Goal: Check status: Check status

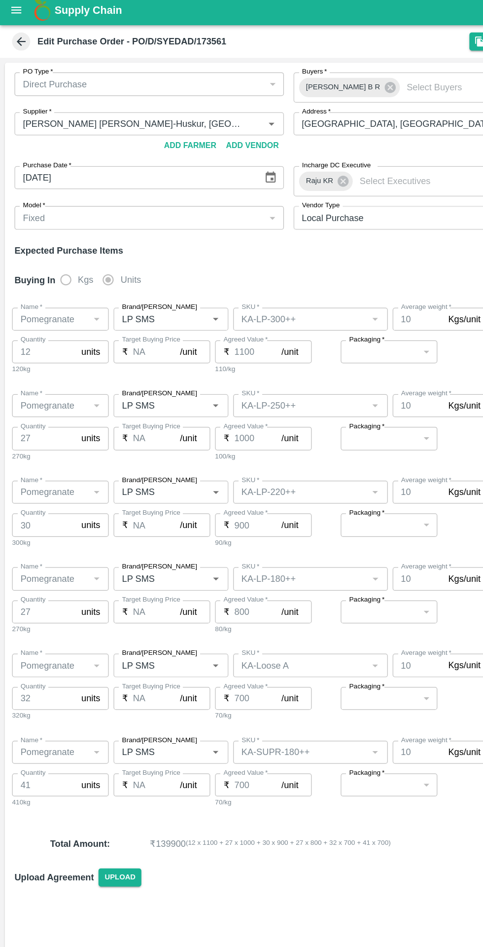
type input "[PERSON_NAME] [PERSON_NAME]-Huskur, [GEOGRAPHIC_DATA] ([GEOGRAPHIC_DATA]) Urban…"
type input "Pomegranate"
type input "LP SMS"
type input "KA-LP-300++"
type input "NA"
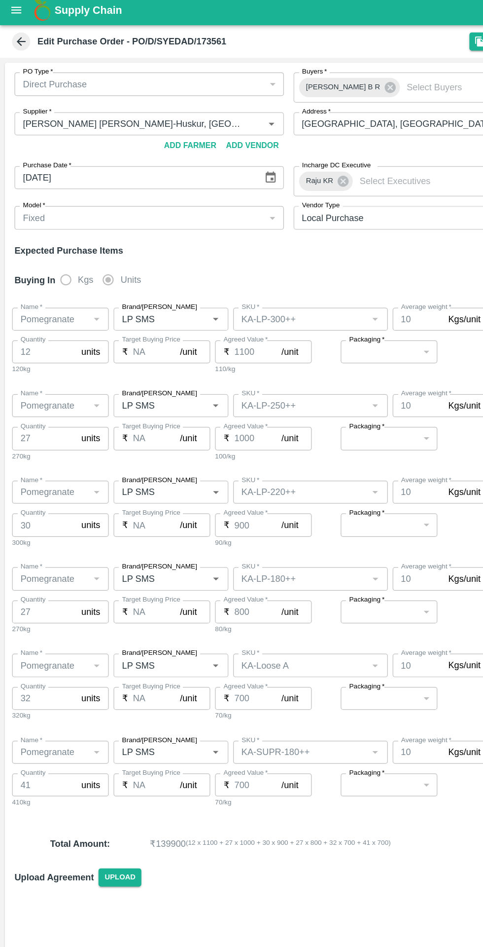
type input "Pomegranate"
type input "LP SMS"
type input "KA-LP-250++"
type input "NA"
type input "Pomegranate"
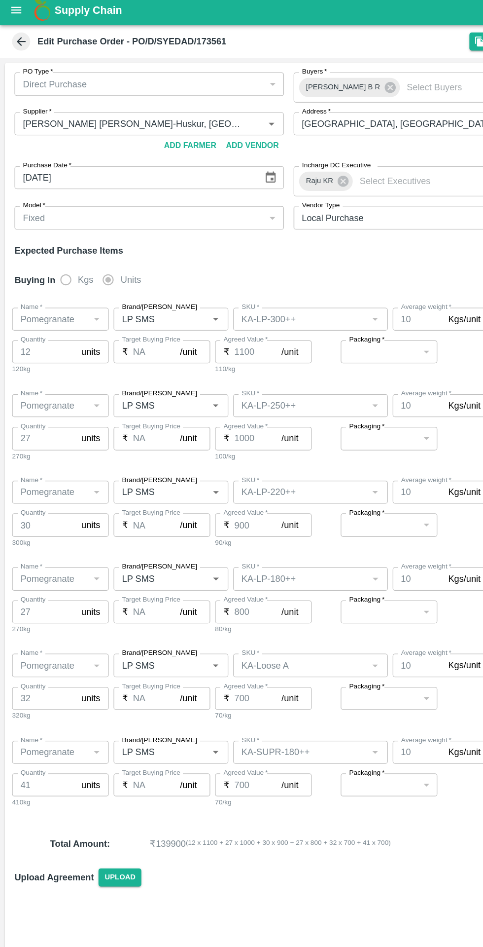
type input "LP SMS"
type input "KA-LP-220++"
type input "NA"
type input "Pomegranate"
type input "LP SMS"
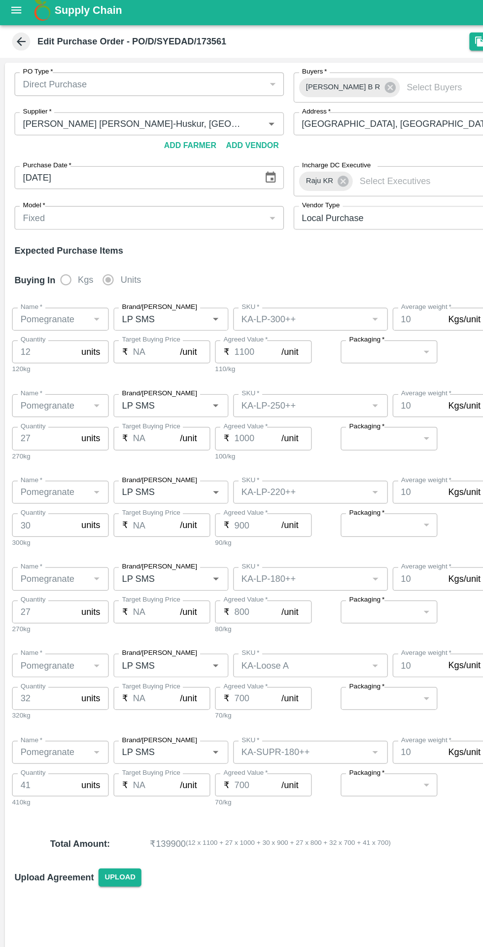
type input "KA-LP-180++"
type input "NA"
type input "Pomegranate"
type input "LP SMS"
type input "KA-Loose A"
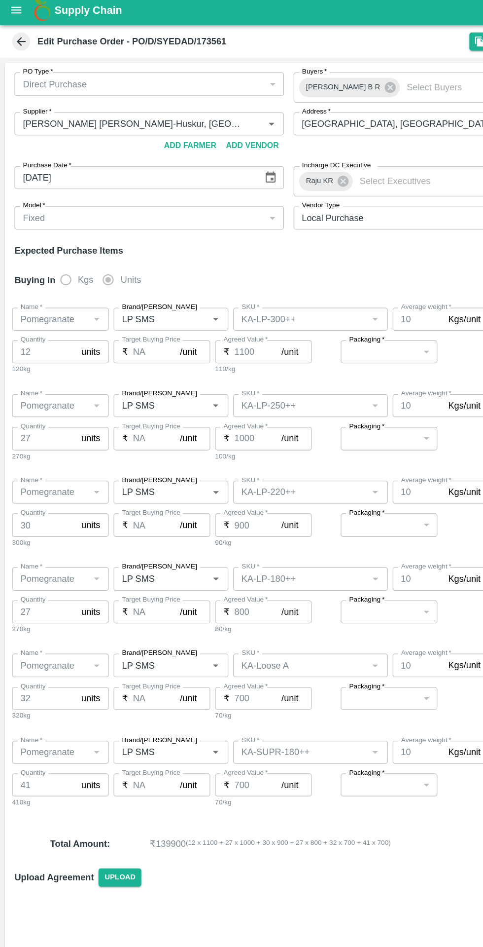
type input "NA"
type input "Pomegranate"
type input "LP SMS"
type input "KA-SUPR-180++"
type input "NA"
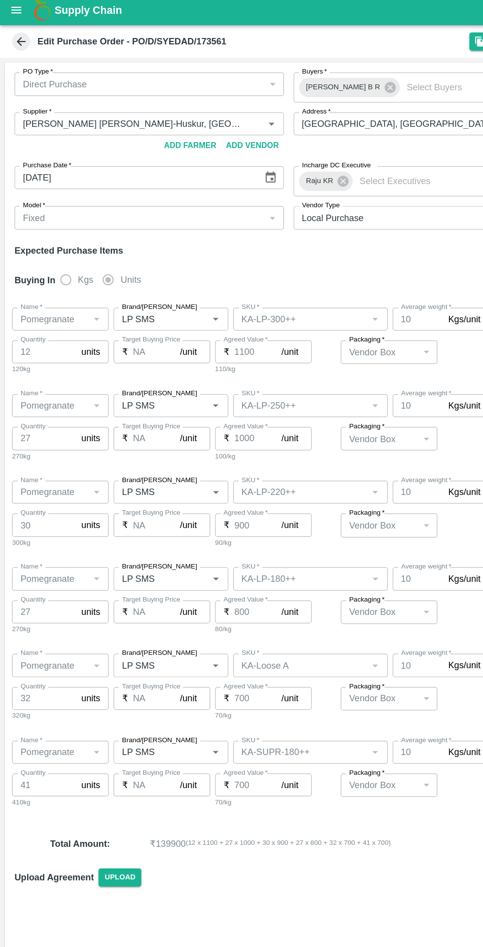
click at [45, 14] on b "Supply Chain" at bounding box center [71, 12] width 55 height 10
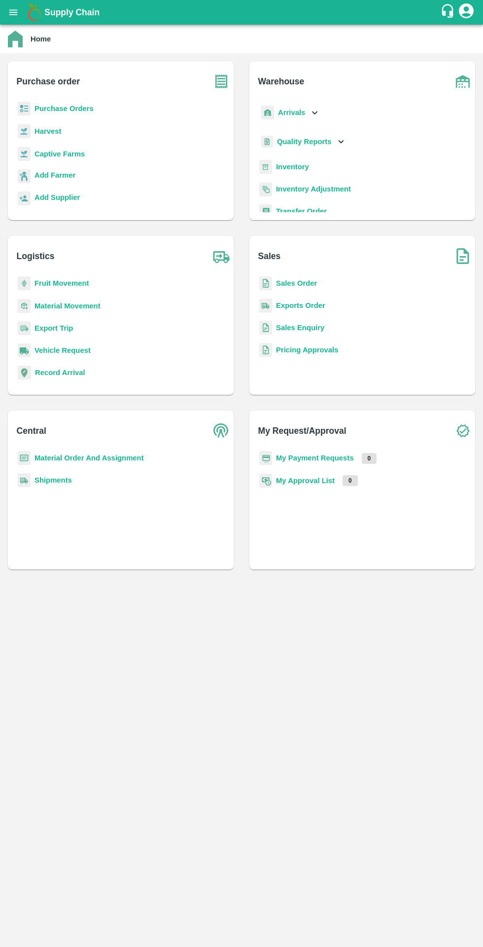
click at [86, 109] on b "Purchase Orders" at bounding box center [64, 109] width 59 height 8
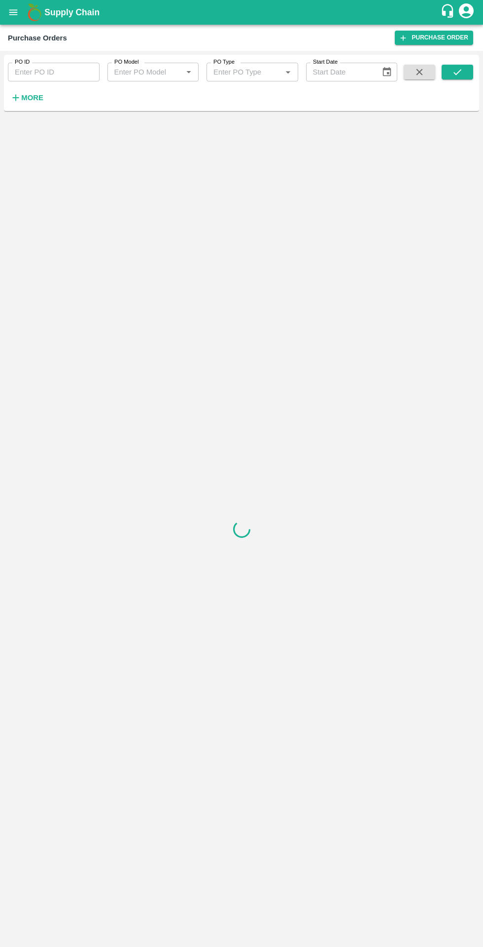
click at [65, 81] on input "PO ID" at bounding box center [54, 72] width 92 height 19
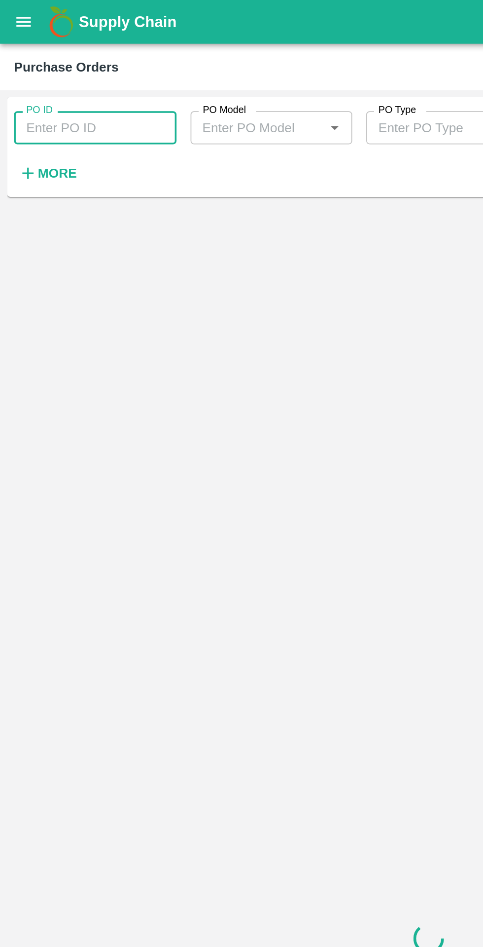
click at [42, 100] on button "More" at bounding box center [27, 97] width 38 height 17
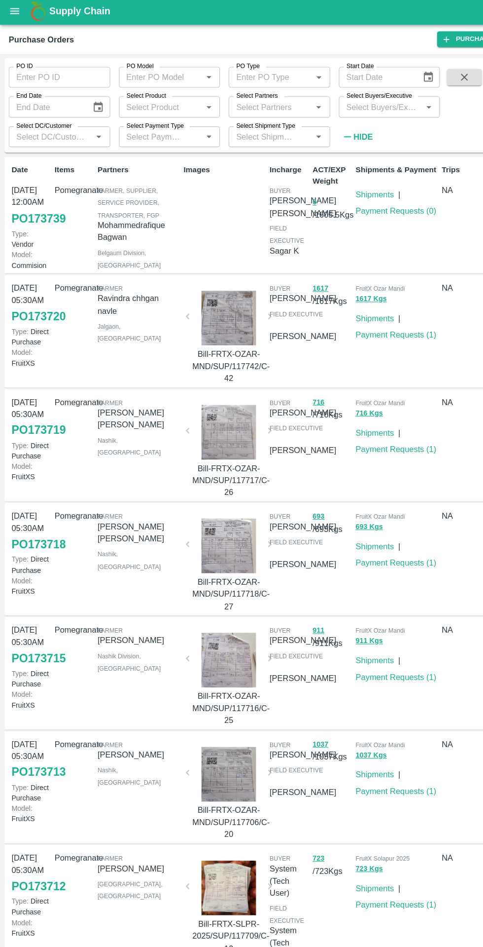
click at [246, 99] on input "Select Partners" at bounding box center [245, 98] width 70 height 13
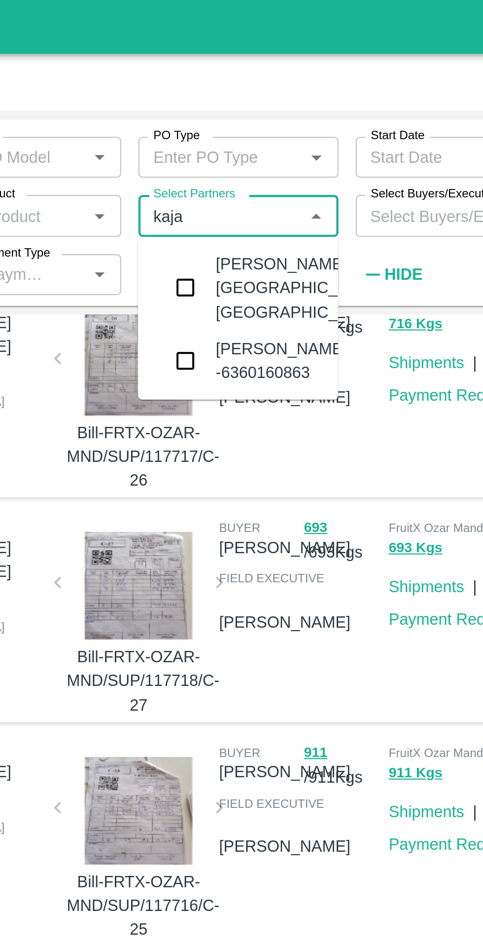
scroll to position [227, 0]
type input "kaja"
click at [330, 148] on div "04 Sep, 05:30AM PO 173719 Type: Direct Purchase Model: FruitXS Pomegranate Farm…" at bounding box center [240, 177] width 472 height 102
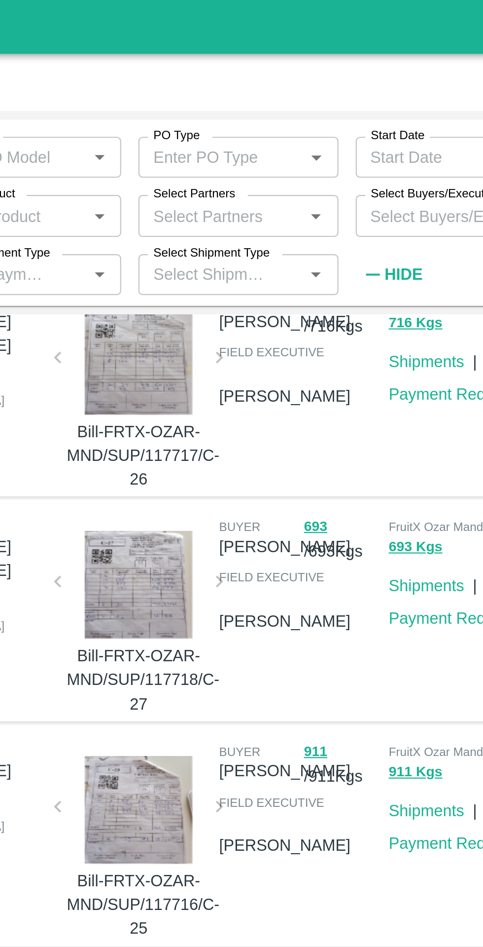
click at [239, 100] on input "Select Partners" at bounding box center [245, 98] width 70 height 13
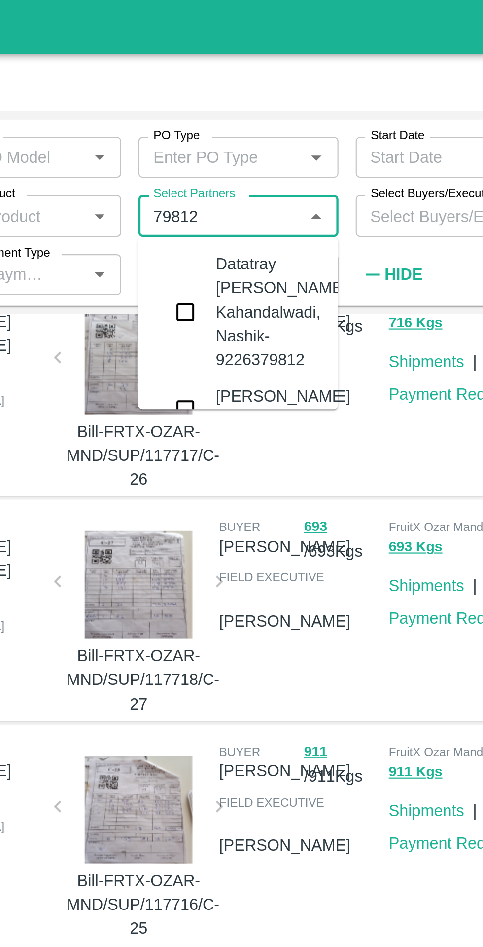
type input "798129"
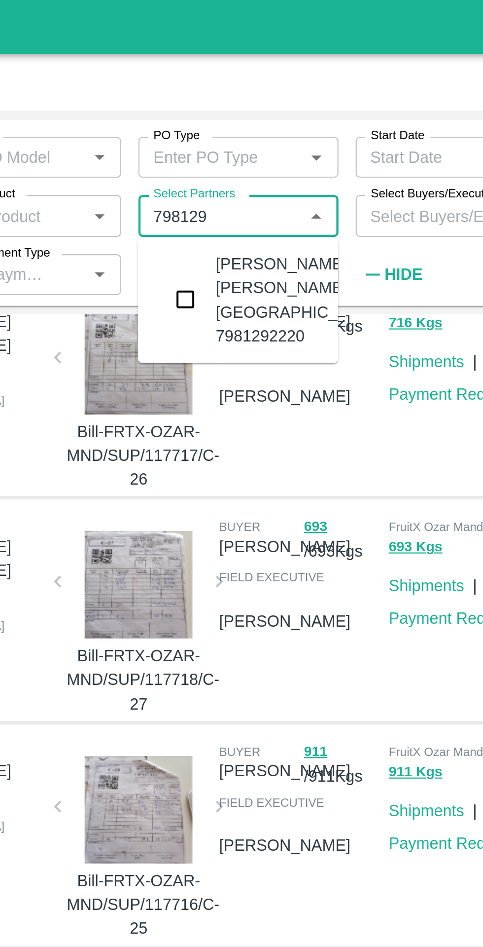
click at [236, 147] on input "checkbox" at bounding box center [229, 137] width 20 height 20
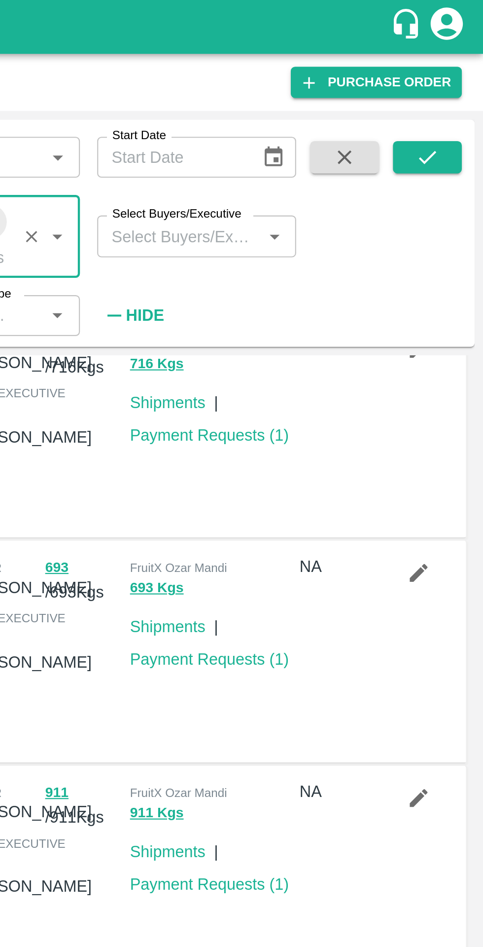
click at [459, 77] on icon "submit" at bounding box center [457, 72] width 11 height 11
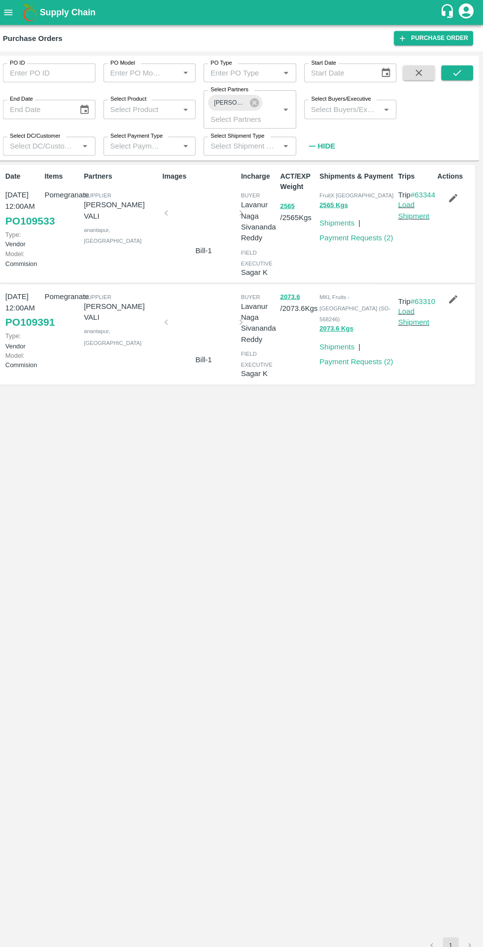
scroll to position [0, 0]
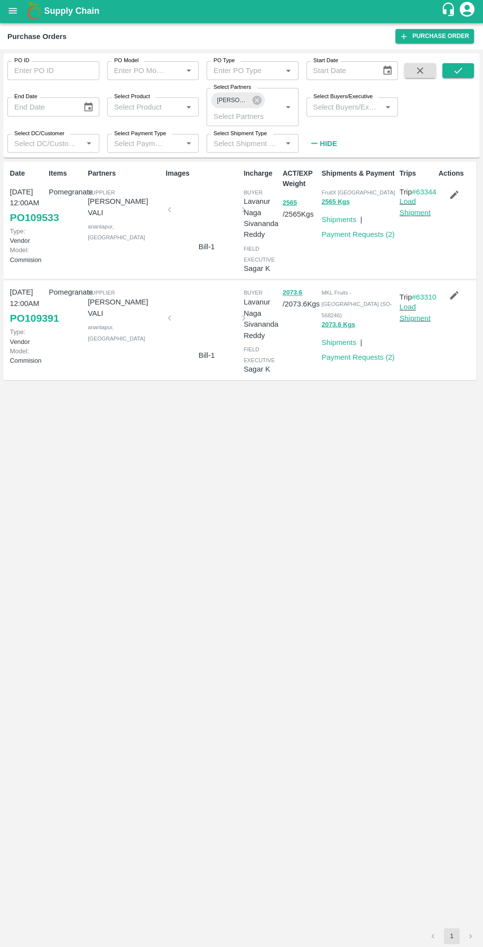
click at [354, 235] on link "Payment Requests ( 2 )" at bounding box center [358, 235] width 73 height 8
click at [358, 236] on link "Payment Requests ( 2 )" at bounding box center [358, 235] width 73 height 8
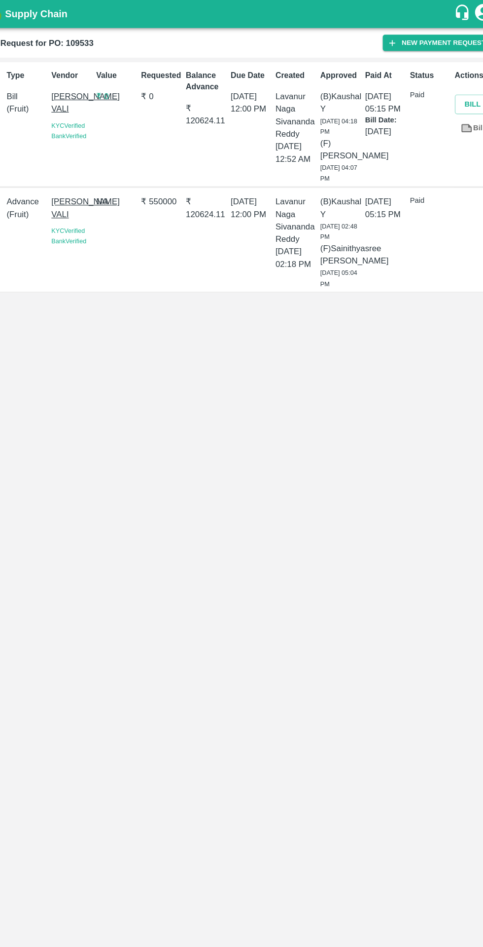
click at [344, 494] on div "Id PR-167854 Type Bill ( Fruit ) Vendor SHAIK KHAJA VALI KYC Verified Bank Veri…" at bounding box center [241, 499] width 483 height 896
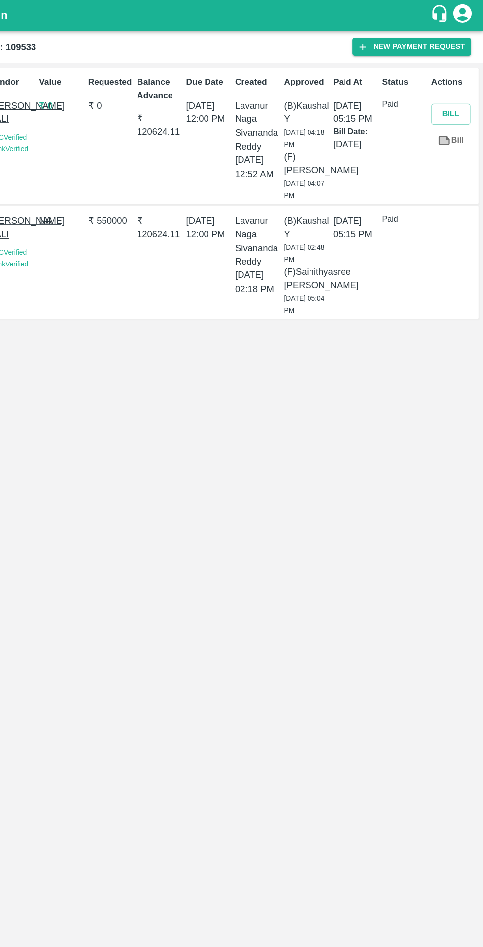
click at [444, 113] on link "Bill" at bounding box center [458, 113] width 32 height 17
